Goal: Register for event/course

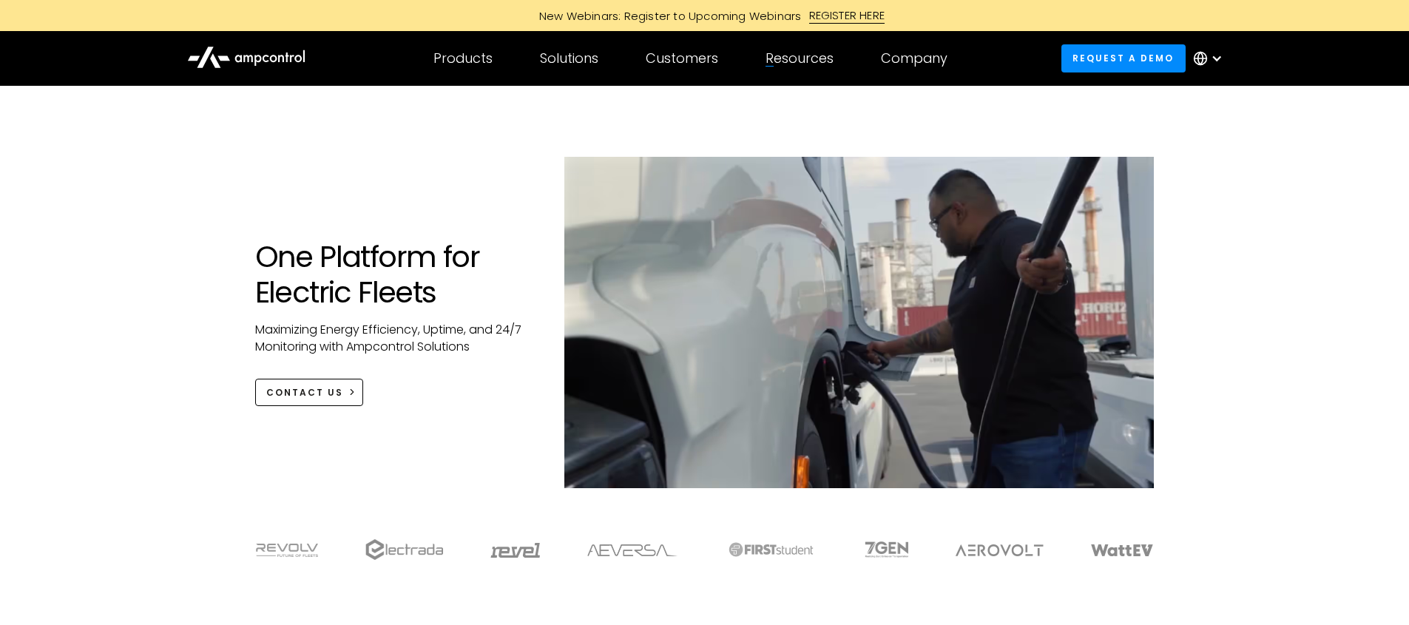
click at [843, 16] on div "REGISTER HERE" at bounding box center [847, 15] width 76 height 16
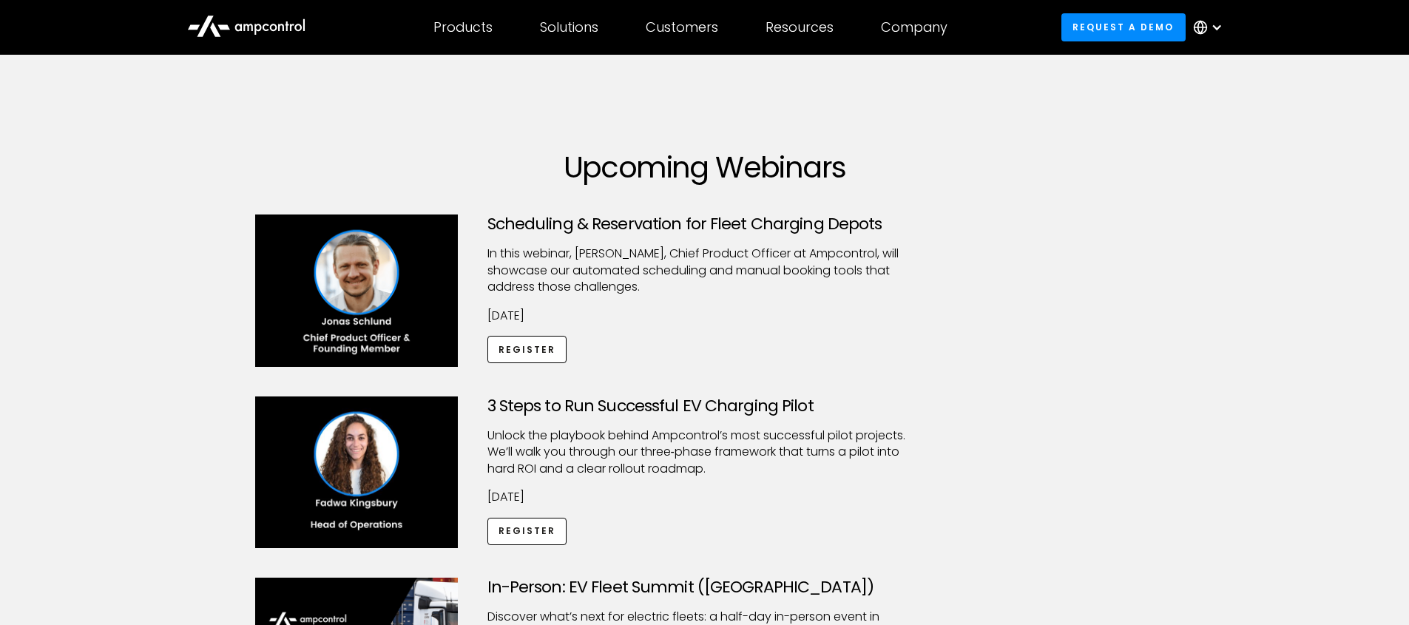
click at [715, 223] on h3 "Scheduling & Reservation for Fleet Charging Depots" at bounding box center [704, 224] width 435 height 19
click at [708, 226] on h3 "Scheduling & Reservation for Fleet Charging Depots" at bounding box center [704, 224] width 435 height 19
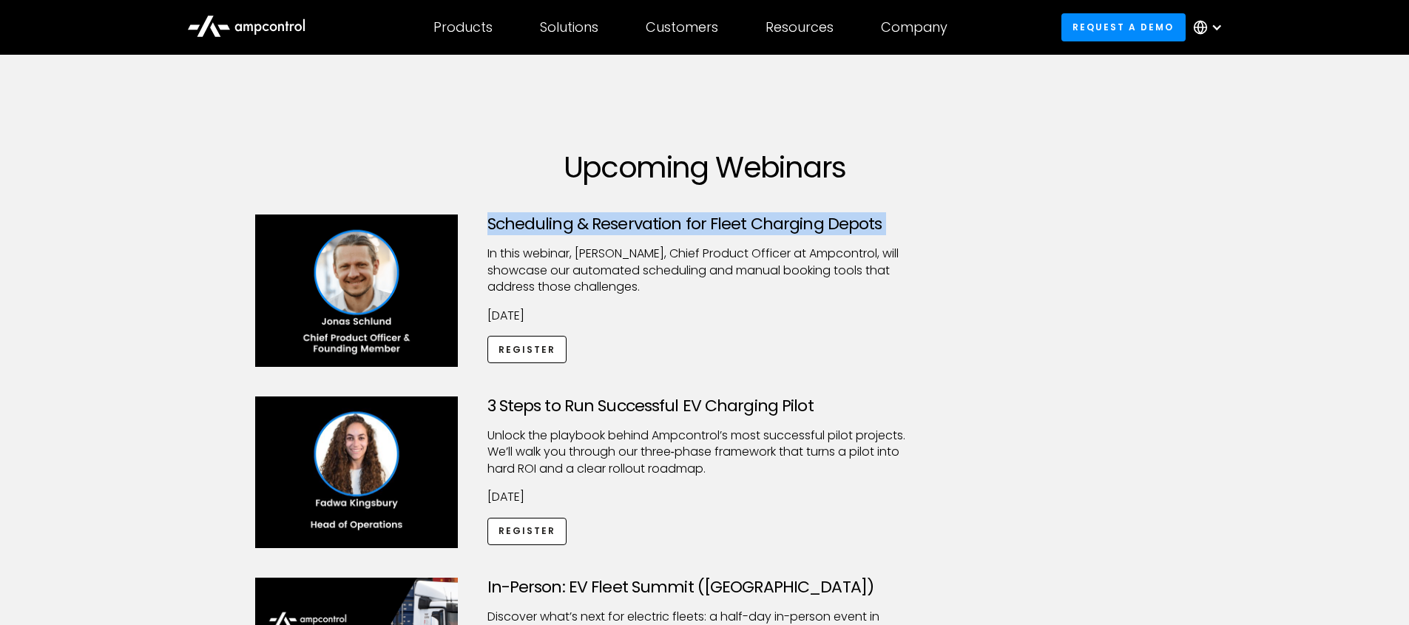
click at [707, 226] on h3 "Scheduling & Reservation for Fleet Charging Depots" at bounding box center [704, 224] width 435 height 19
copy h3 "Scheduling & Reservation for Fleet Charging Depots"
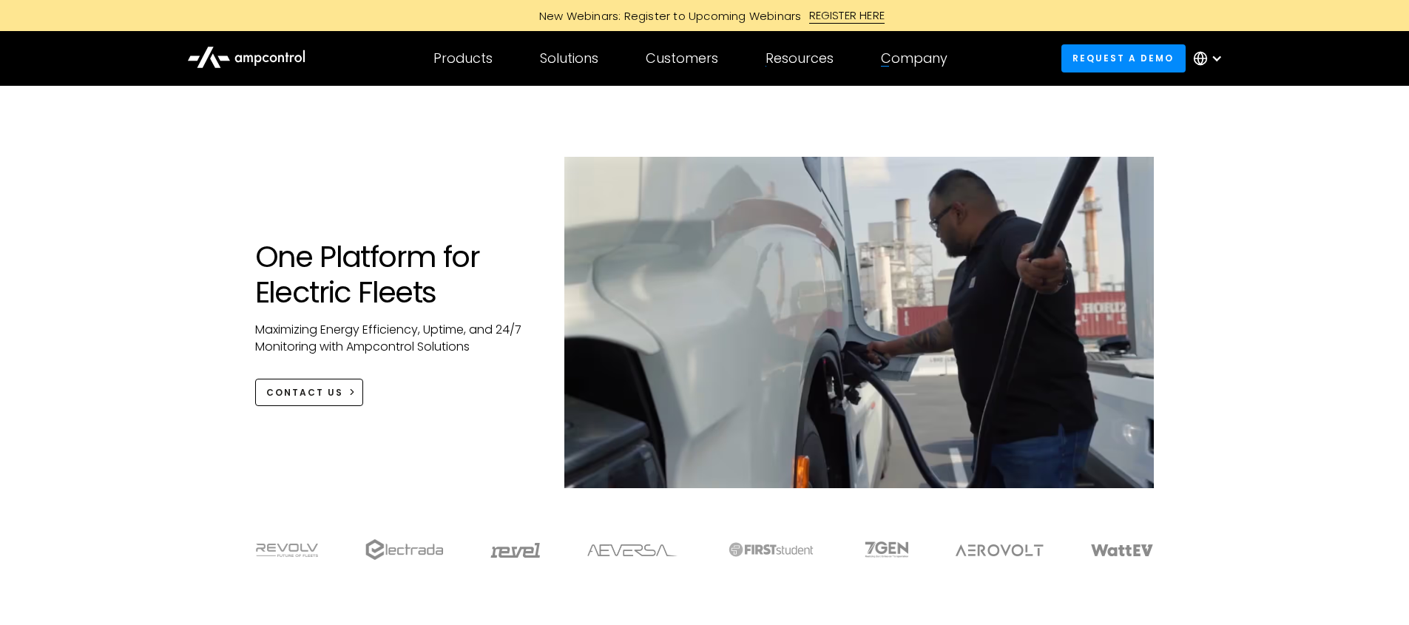
click at [842, 18] on div "REGISTER HERE" at bounding box center [847, 15] width 76 height 16
click at [871, 25] on div "New Webinars: Register to Upcoming Webinars REGISTER HERE" at bounding box center [704, 15] width 1409 height 31
click at [865, 20] on div "REGISTER HERE" at bounding box center [847, 15] width 76 height 16
